Goal: Transaction & Acquisition: Obtain resource

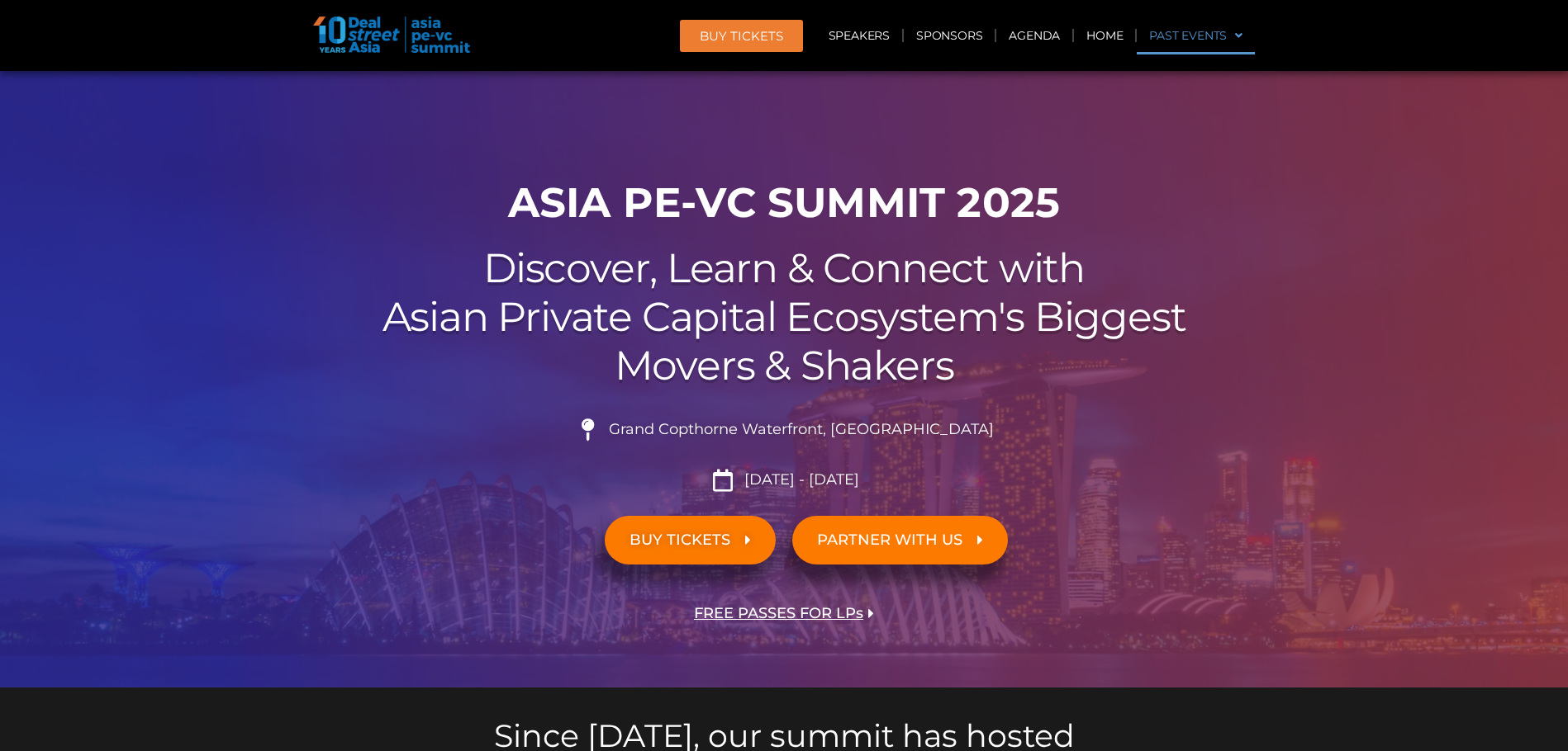
click at [1196, 39] on link "Past Events" at bounding box center [1195, 35] width 118 height 38
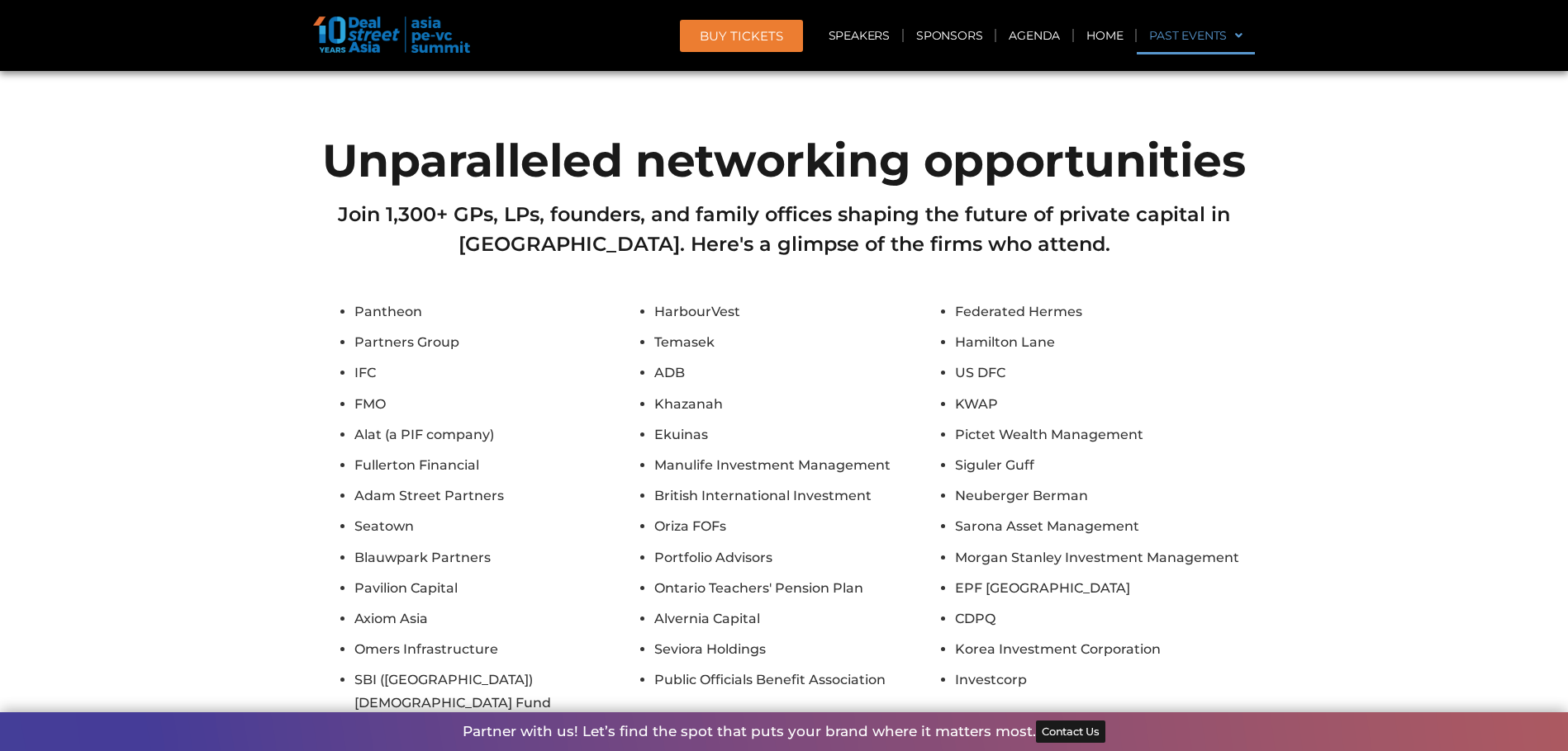
scroll to position [10108, 0]
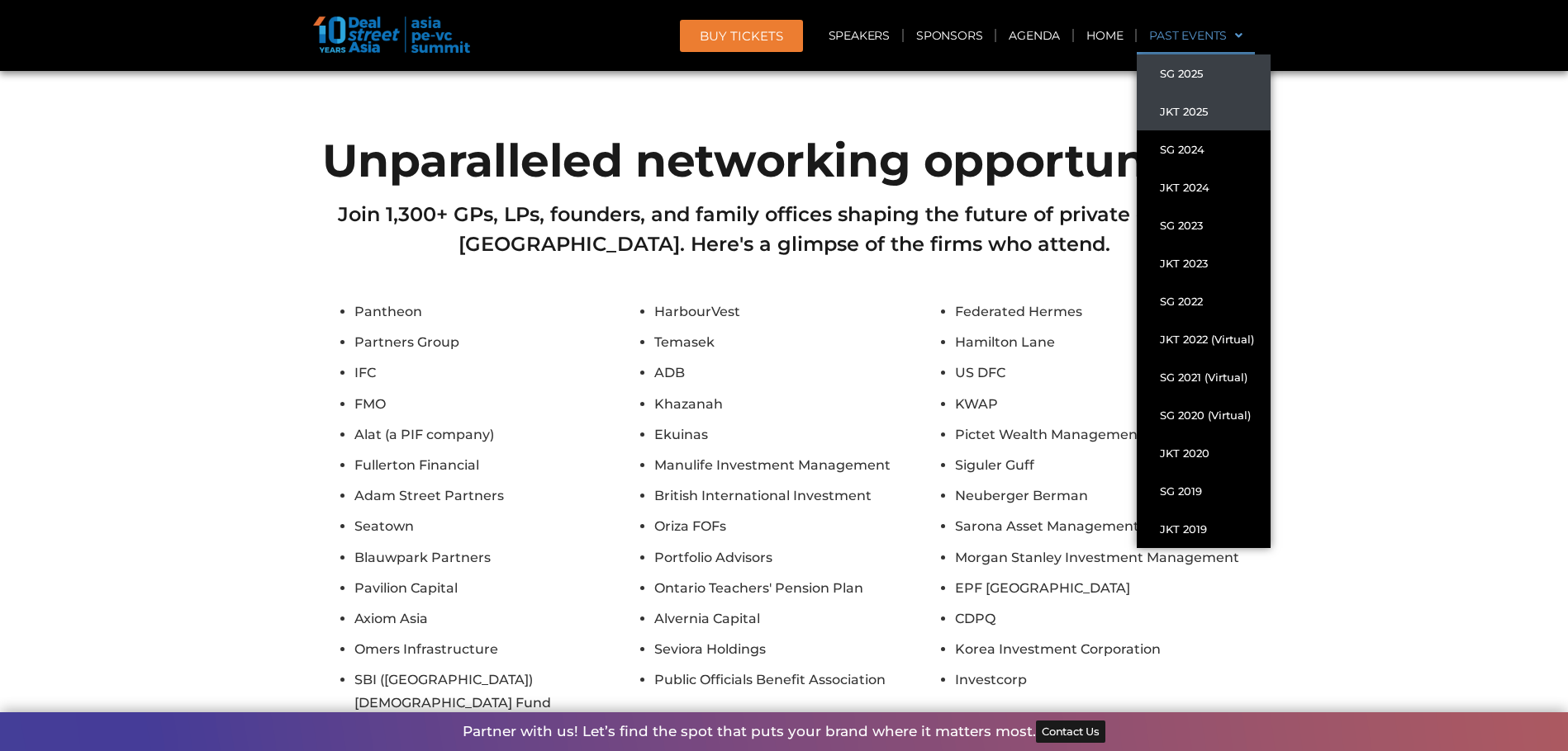
click at [1212, 116] on link "JKT 2025" at bounding box center [1203, 111] width 133 height 38
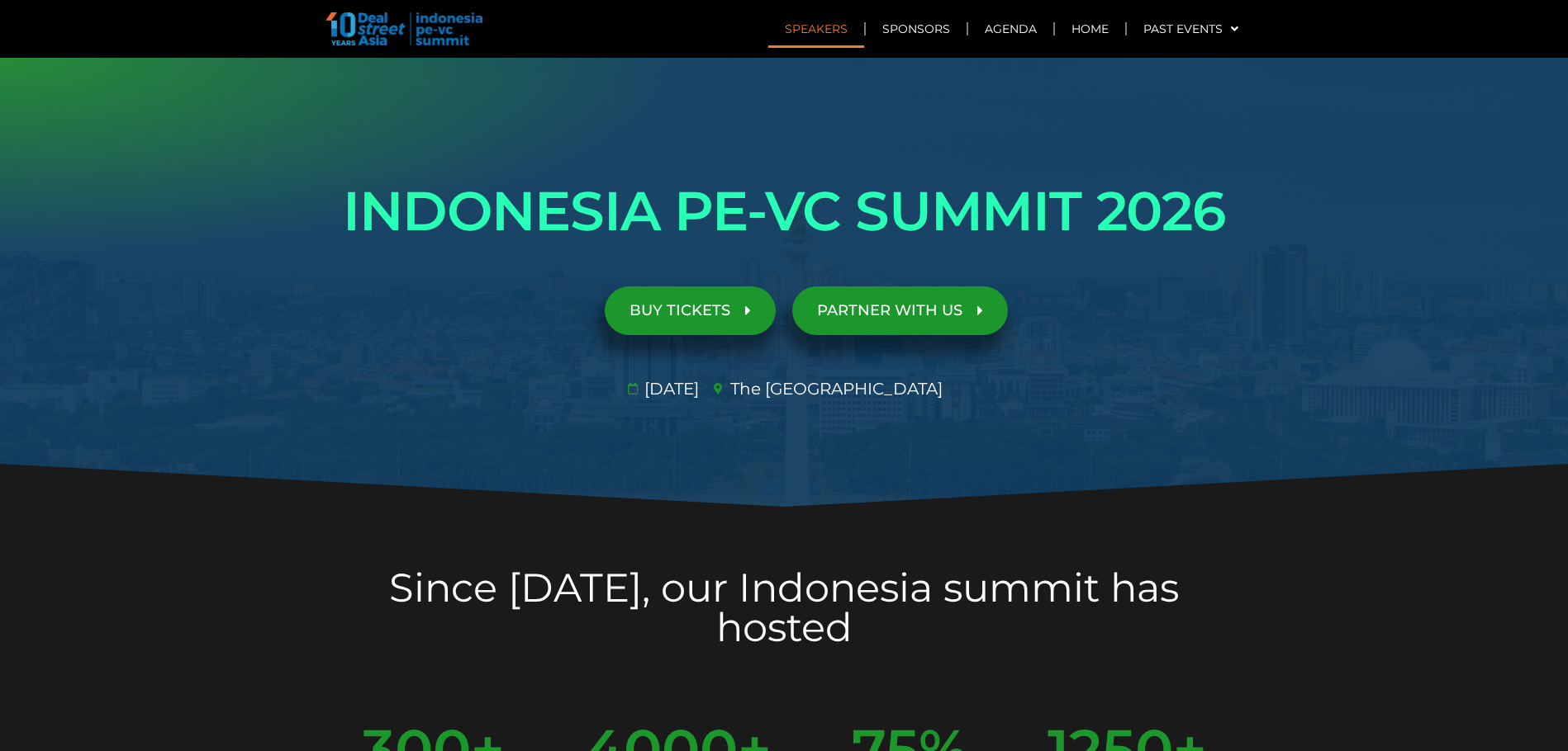
click at [797, 24] on link "Speakers" at bounding box center [816, 28] width 96 height 38
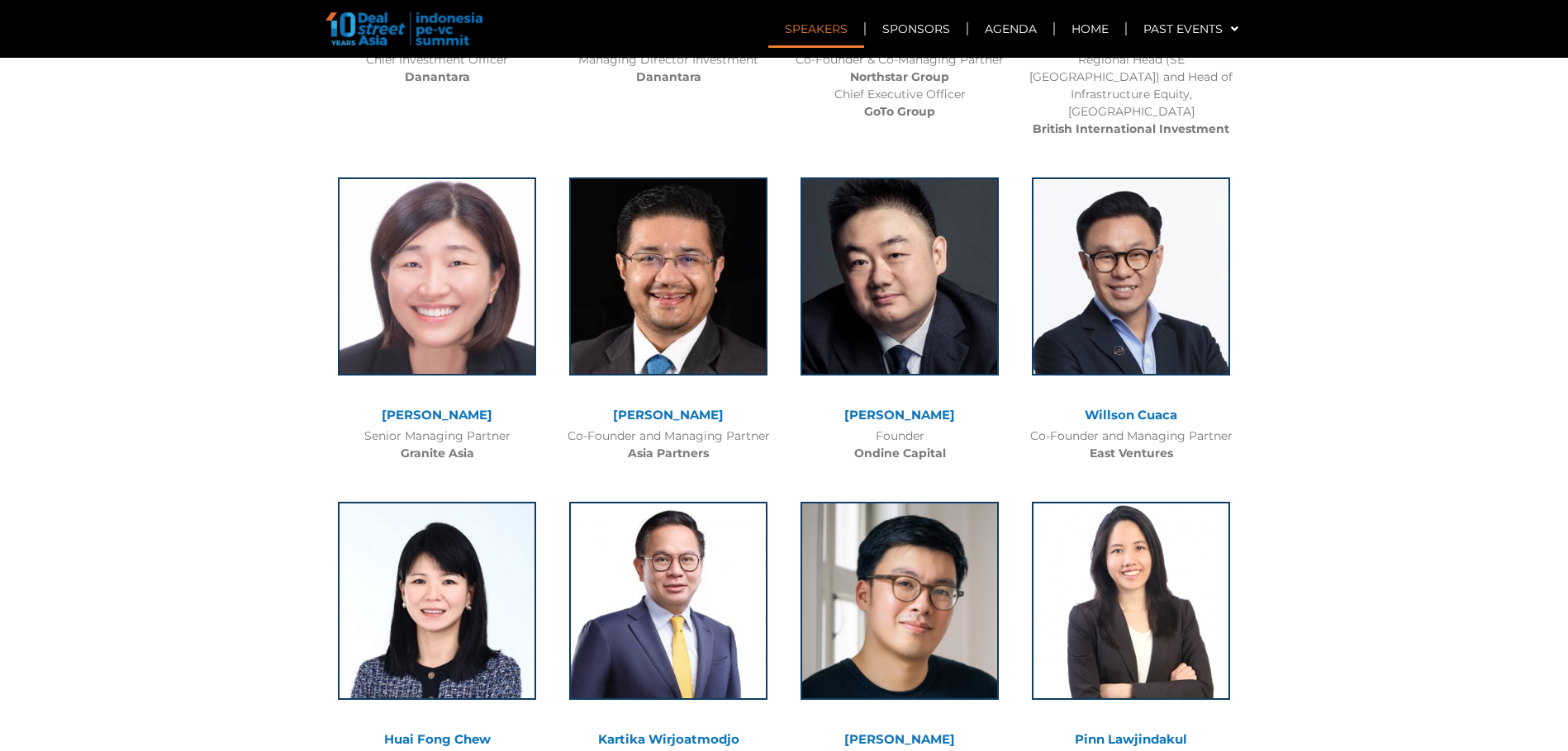
scroll to position [1460, 0]
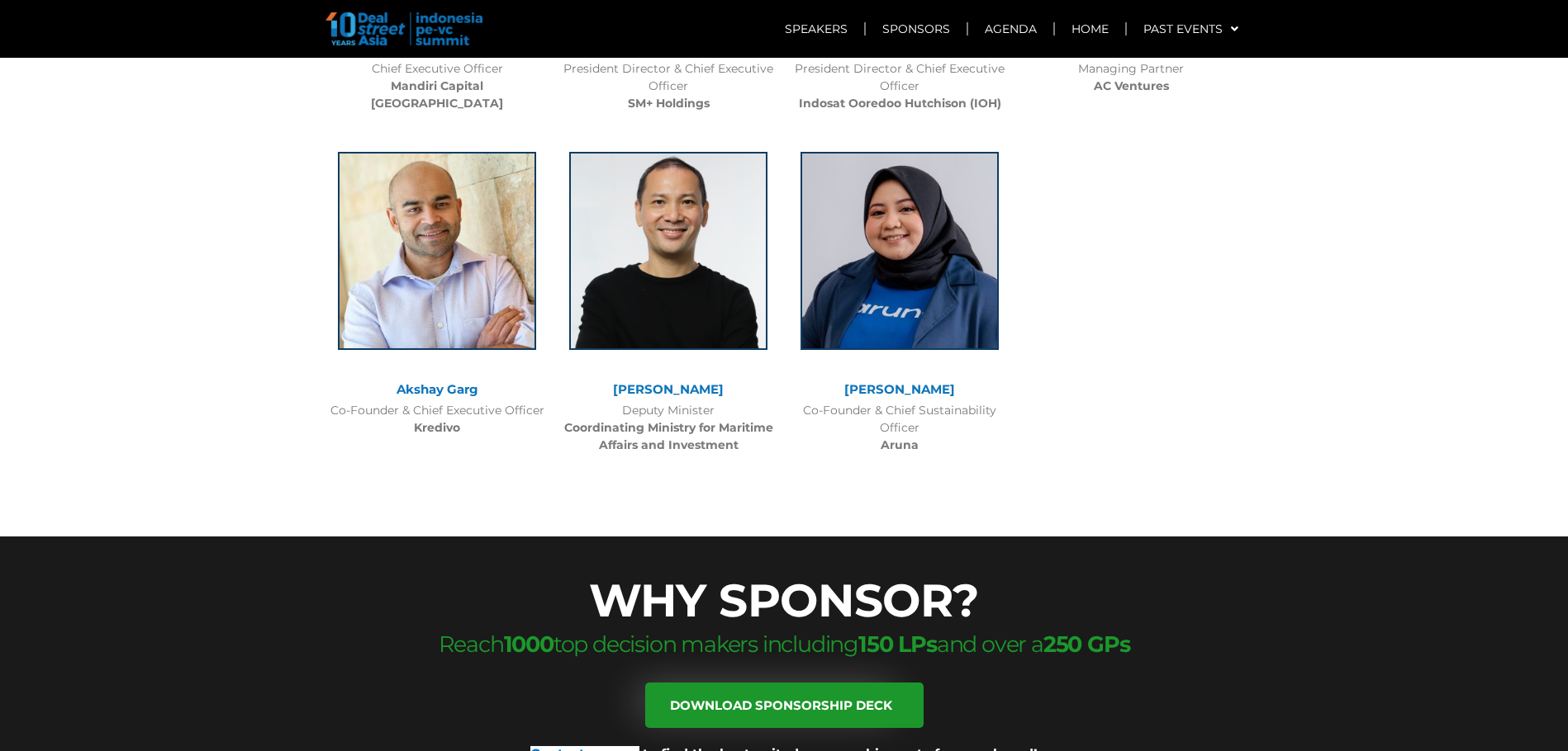
scroll to position [4975, 0]
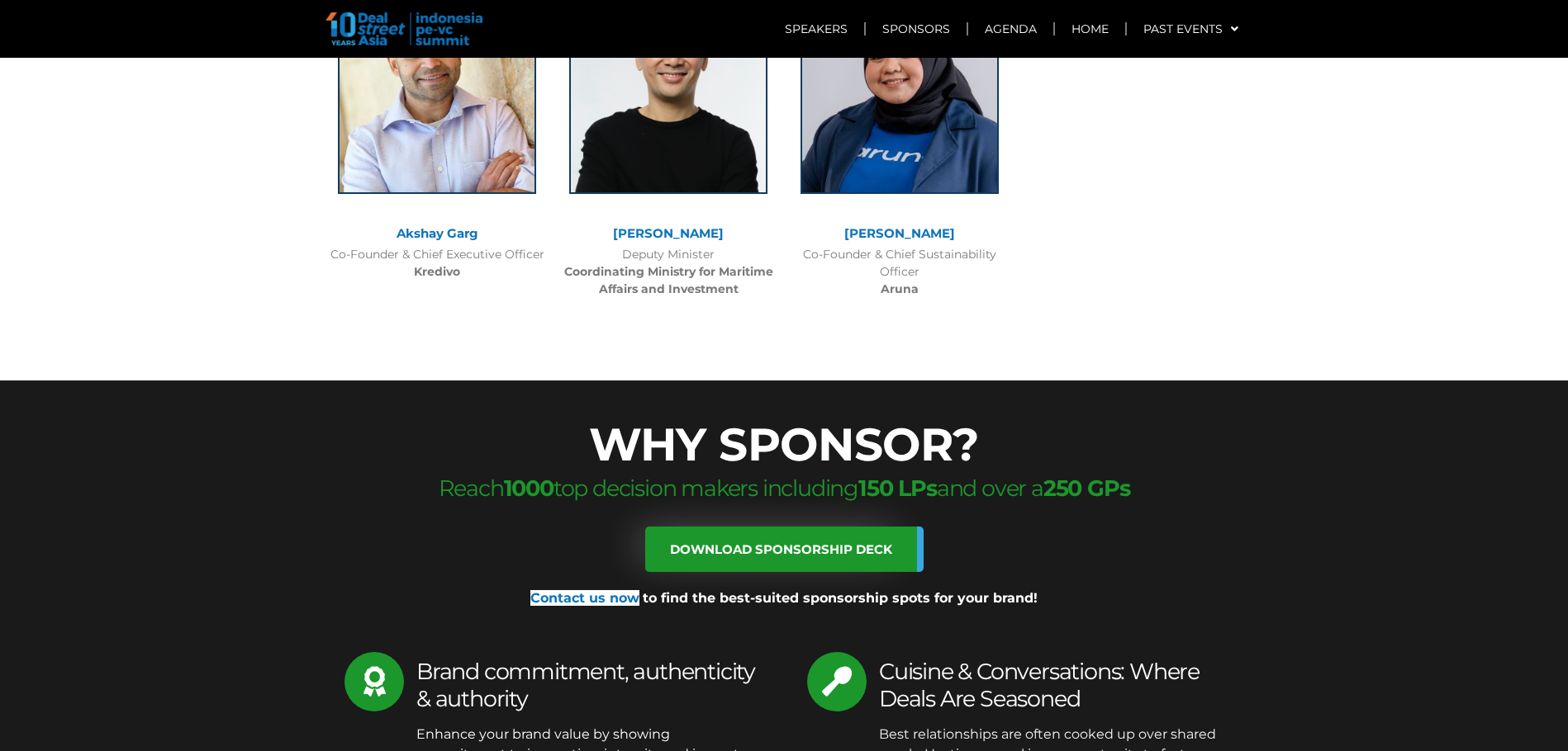
scroll to position [5139, 0]
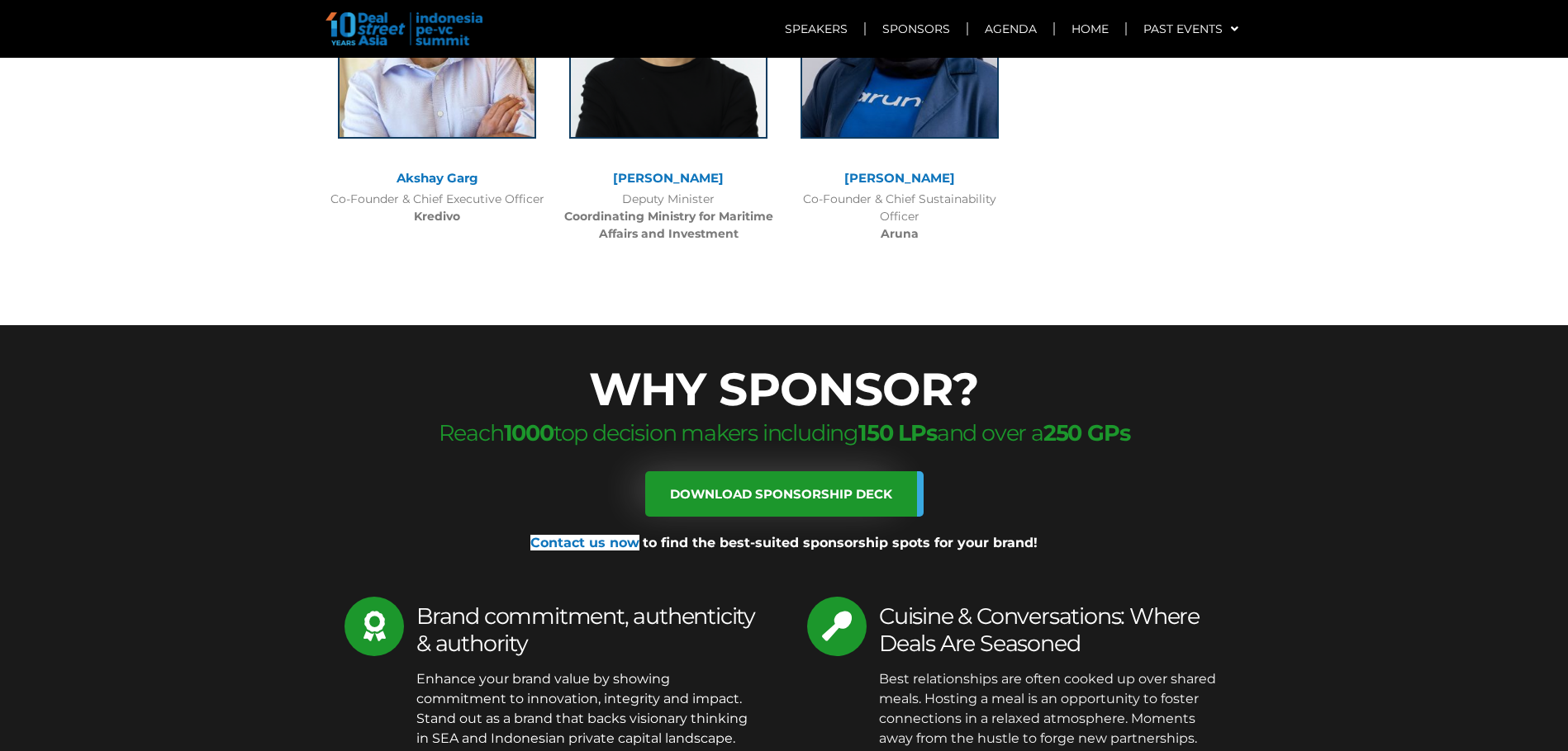
click at [791, 472] on link "Download sponsorship deck" at bounding box center [784, 494] width 278 height 45
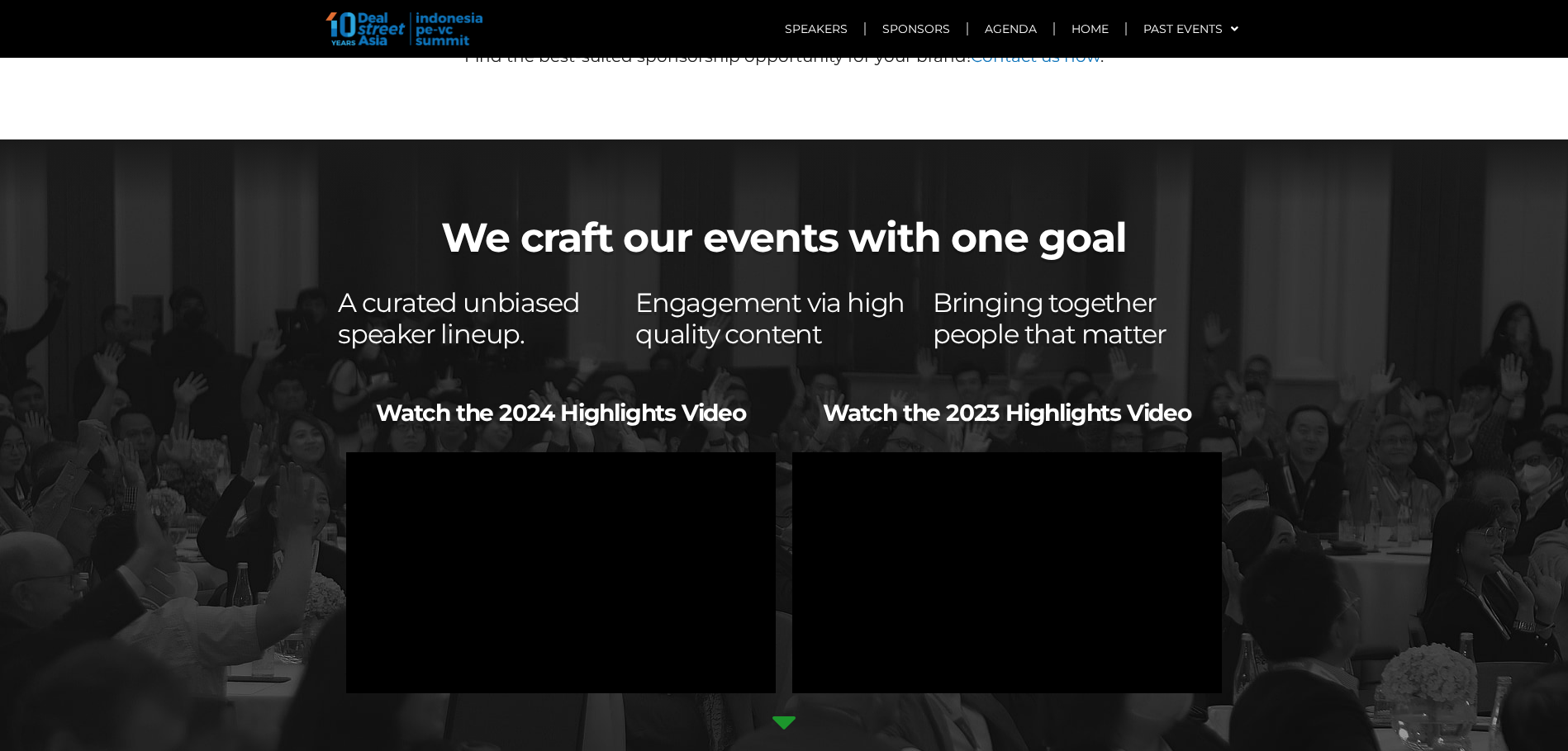
scroll to position [9931, 0]
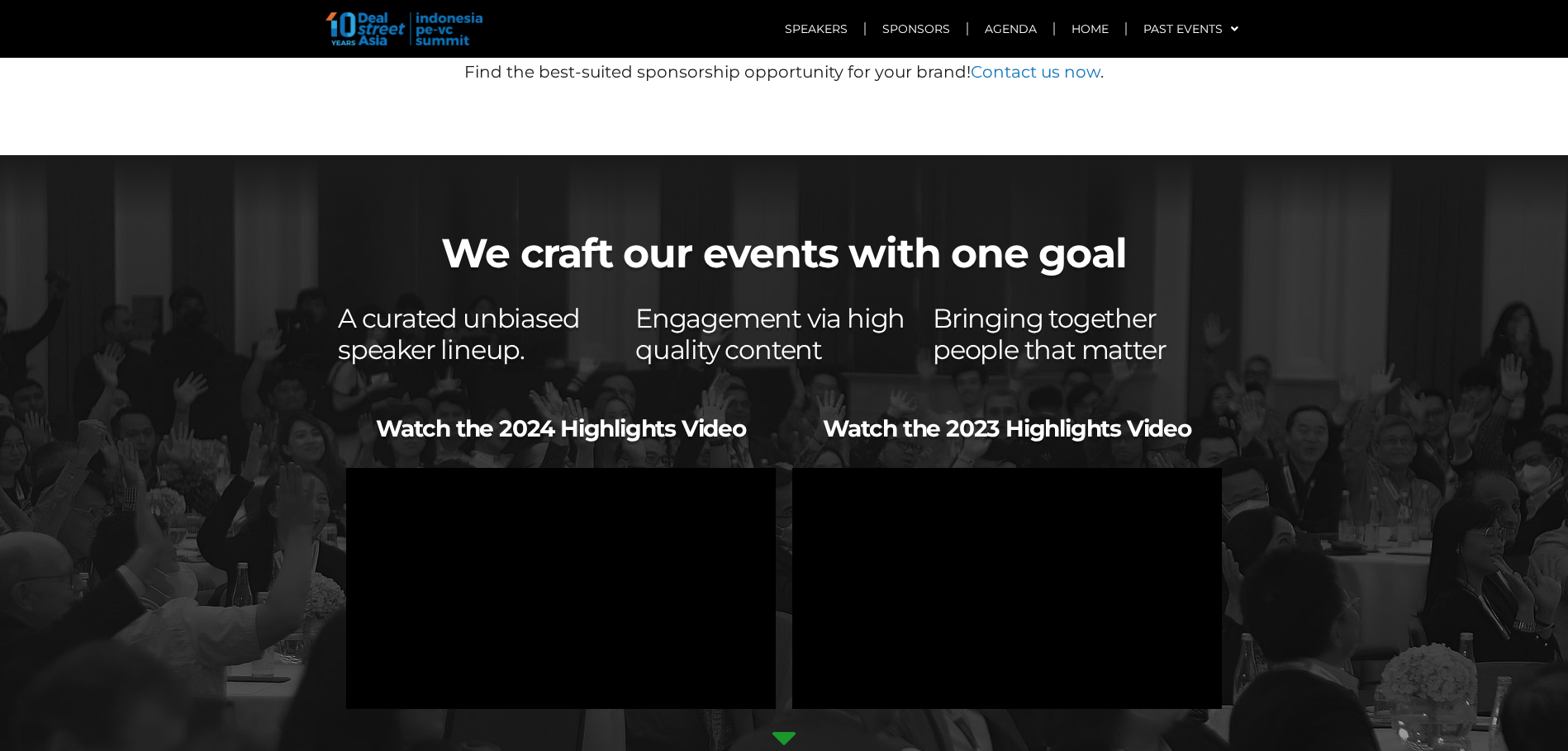
click at [784, 718] on icon at bounding box center [784, 737] width 39 height 39
click at [783, 718] on icon at bounding box center [784, 737] width 39 height 39
click at [784, 718] on icon at bounding box center [784, 737] width 39 height 39
